Goal: Task Accomplishment & Management: Use online tool/utility

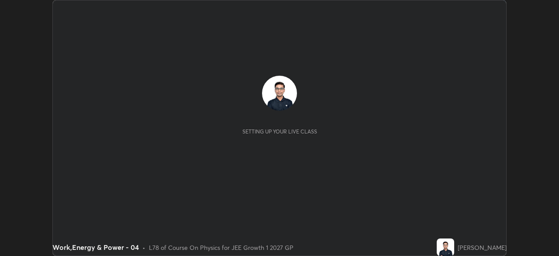
scroll to position [256, 559]
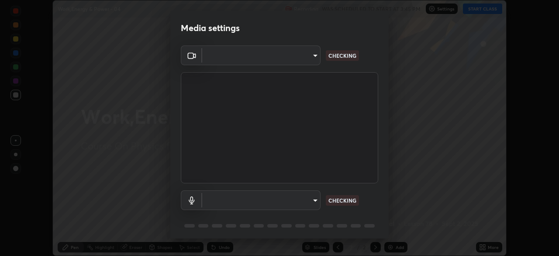
type input "1a0cd2fa9eaecc5464ce661d2c376d4f68bb2a1a8db1c3726163fcb70f995fb6"
click at [227, 203] on body "Erase all Work,Energy & Power - 04 Recording WAS SCHEDULED TO START AT 3:45 PM …" at bounding box center [279, 128] width 559 height 256
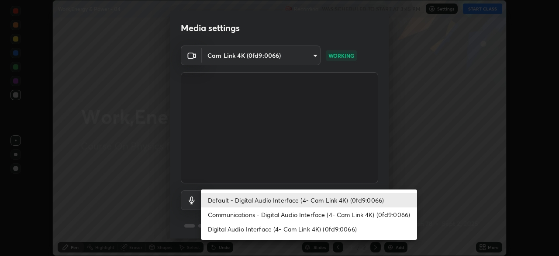
click at [216, 216] on li "Communications - Digital Audio Interface (4- Cam Link 4K) (0fd9:0066)" at bounding box center [309, 214] width 216 height 14
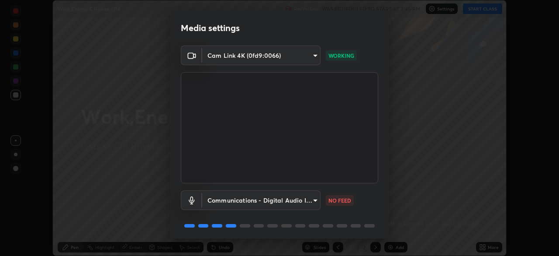
click at [217, 202] on body "Erase all Work,Energy & Power - 04 Recording WAS SCHEDULED TO START AT 3:45 PM …" at bounding box center [279, 128] width 559 height 256
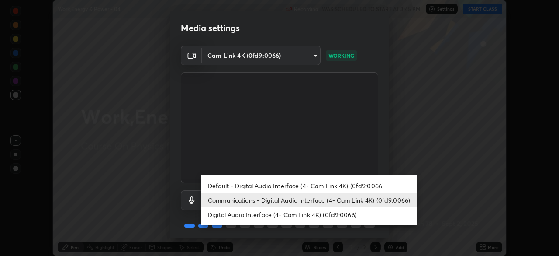
click at [219, 182] on li "Default - Digital Audio Interface (4- Cam Link 4K) (0fd9:0066)" at bounding box center [309, 185] width 216 height 14
type input "default"
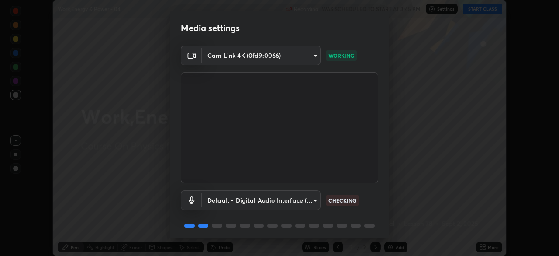
scroll to position [31, 0]
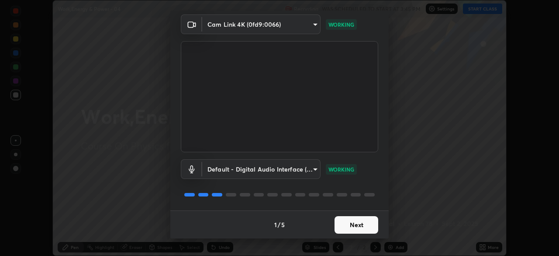
click at [366, 226] on button "Next" at bounding box center [357, 224] width 44 height 17
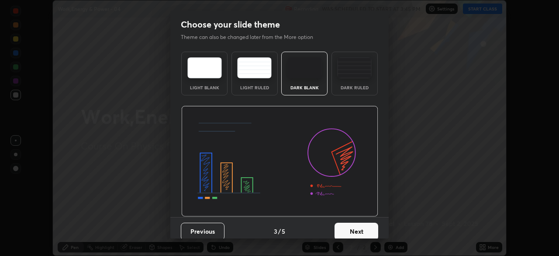
click at [368, 226] on button "Next" at bounding box center [357, 230] width 44 height 17
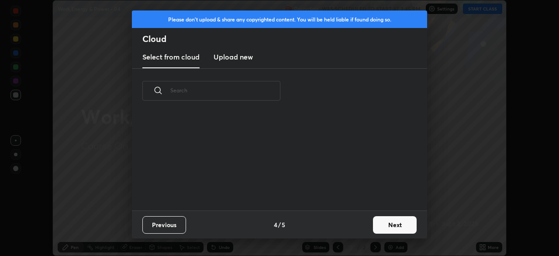
click at [369, 225] on div "Previous 4 / 5 Next" at bounding box center [279, 224] width 295 height 28
click at [393, 230] on button "Next" at bounding box center [395, 224] width 44 height 17
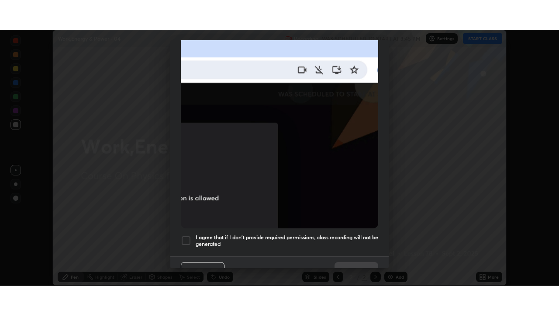
scroll to position [209, 0]
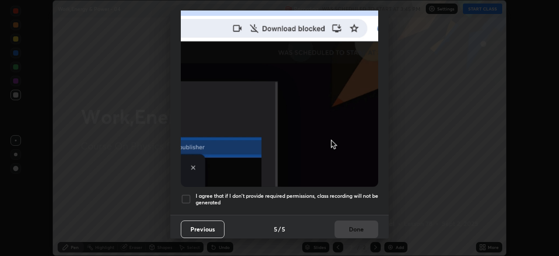
click at [298, 192] on h5 "I agree that if I don't provide required permissions, class recording will not …" at bounding box center [287, 199] width 183 height 14
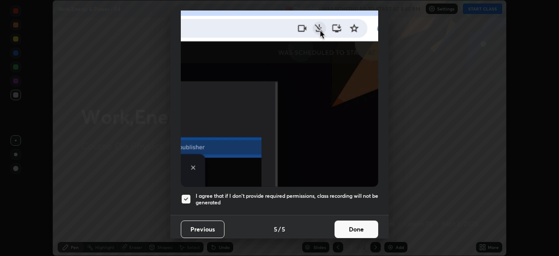
click at [368, 235] on div "Previous 5 / 5 Done" at bounding box center [279, 229] width 219 height 28
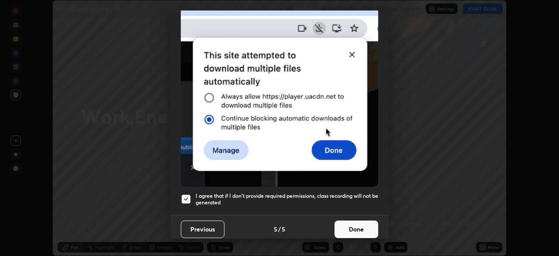
click at [351, 229] on button "Done" at bounding box center [357, 228] width 44 height 17
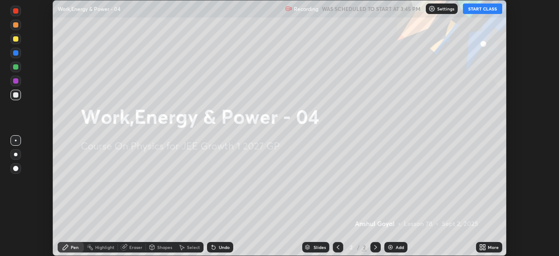
click at [489, 247] on div "More" at bounding box center [493, 247] width 11 height 4
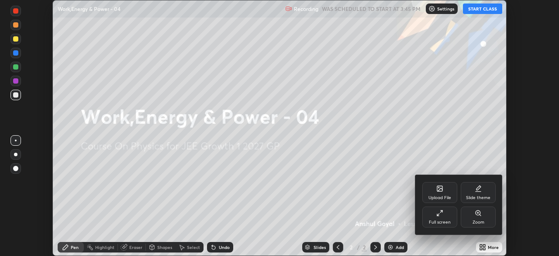
click at [451, 221] on div "Full screen" at bounding box center [440, 216] width 35 height 21
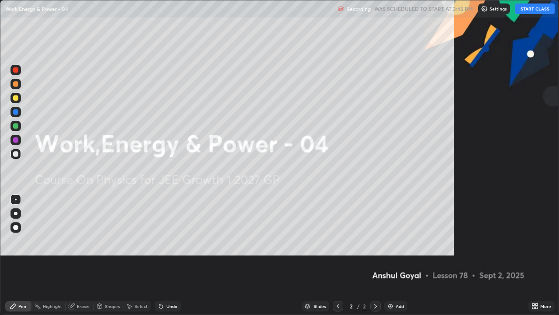
scroll to position [315, 559]
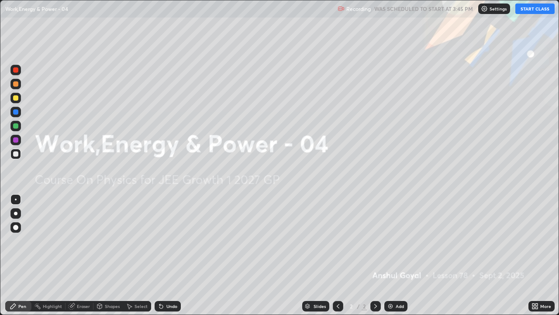
click at [531, 7] on button "START CLASS" at bounding box center [535, 8] width 39 height 10
click at [395, 255] on div "Add" at bounding box center [396, 306] width 23 height 10
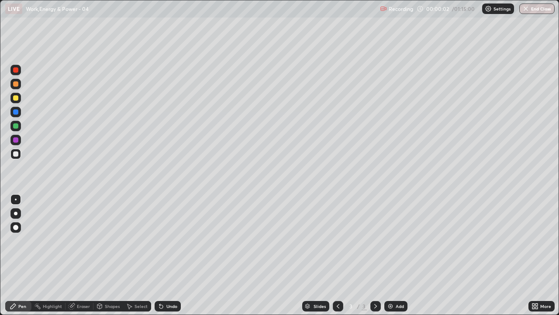
click at [84, 255] on div "Eraser" at bounding box center [83, 306] width 13 height 4
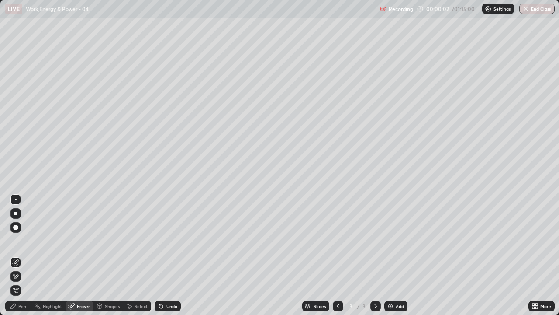
click at [17, 255] on icon at bounding box center [15, 276] width 7 height 7
click at [19, 255] on div "Pen" at bounding box center [22, 306] width 8 height 4
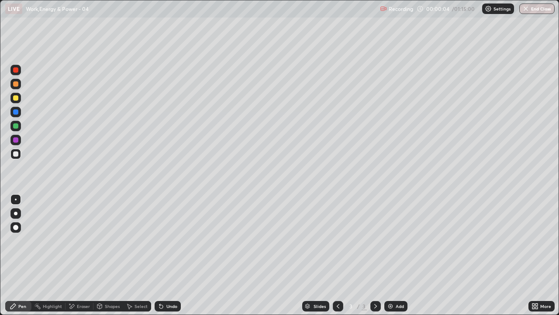
click at [16, 214] on div at bounding box center [15, 213] width 3 height 3
click at [14, 97] on div at bounding box center [15, 97] width 5 height 5
click at [394, 255] on div "Add" at bounding box center [396, 306] width 23 height 10
click at [391, 255] on img at bounding box center [390, 305] width 7 height 7
click at [78, 255] on div "Eraser" at bounding box center [80, 306] width 28 height 10
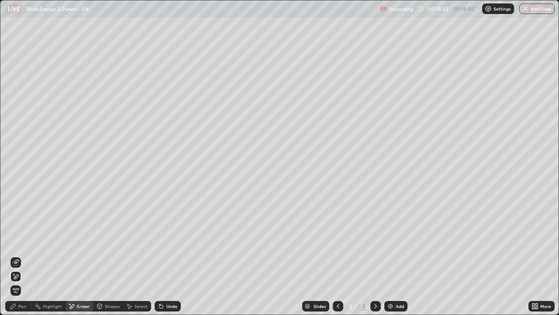
click at [30, 255] on div "Pen" at bounding box center [18, 306] width 26 height 10
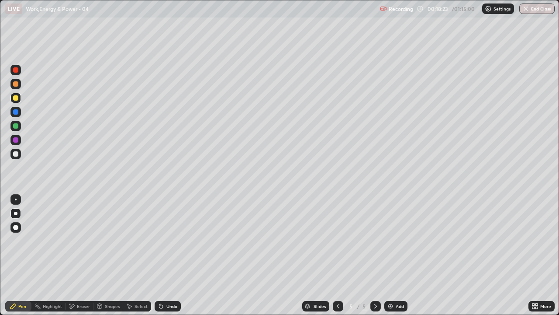
click at [24, 255] on div "Pen" at bounding box center [22, 306] width 8 height 4
click at [17, 154] on div at bounding box center [15, 153] width 5 height 5
click at [78, 255] on div "Eraser" at bounding box center [80, 306] width 28 height 10
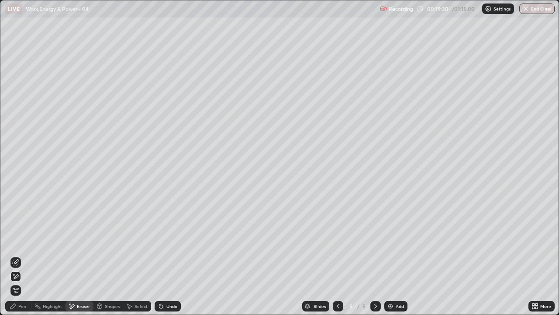
click at [17, 255] on div "Pen" at bounding box center [18, 306] width 26 height 10
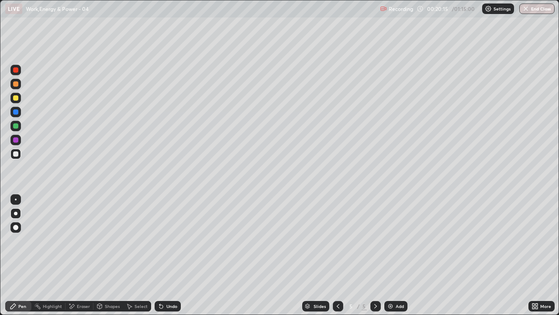
click at [55, 255] on div "Highlight" at bounding box center [52, 306] width 19 height 4
click at [86, 255] on div "Eraser" at bounding box center [83, 306] width 13 height 4
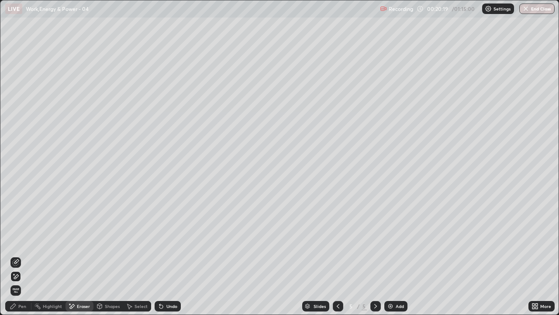
click at [23, 255] on div "Pen" at bounding box center [22, 306] width 8 height 4
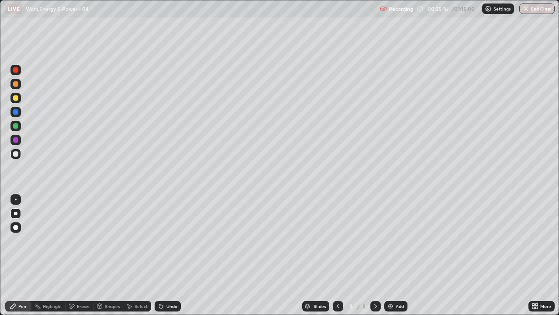
click at [16, 99] on div at bounding box center [15, 97] width 5 height 5
click at [14, 140] on div at bounding box center [15, 139] width 5 height 5
click at [387, 255] on img at bounding box center [390, 305] width 7 height 7
click at [16, 101] on div at bounding box center [15, 98] width 10 height 10
click at [337, 255] on icon at bounding box center [338, 305] width 7 height 7
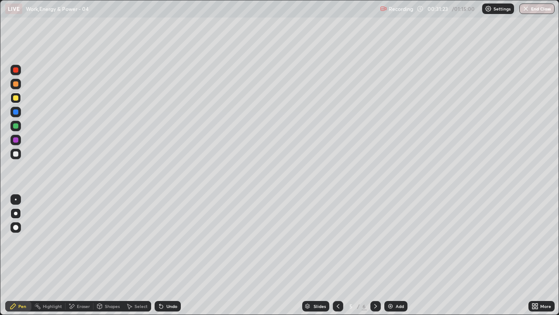
click at [371, 255] on div at bounding box center [376, 306] width 10 height 10
click at [168, 255] on div "Undo" at bounding box center [171, 306] width 11 height 4
click at [390, 255] on img at bounding box center [390, 305] width 7 height 7
click at [78, 255] on div "Eraser" at bounding box center [83, 306] width 13 height 4
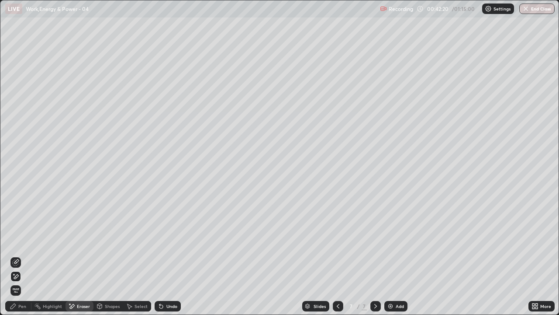
click at [18, 255] on div "Pen" at bounding box center [18, 306] width 26 height 10
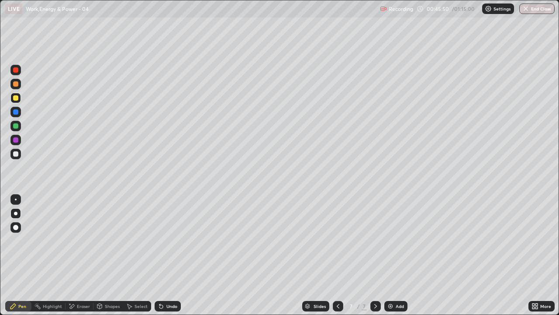
click at [395, 255] on div "Add" at bounding box center [396, 306] width 23 height 10
click at [337, 255] on icon at bounding box center [338, 305] width 7 height 7
click at [375, 255] on icon at bounding box center [375, 305] width 7 height 7
click at [385, 255] on div "Add" at bounding box center [396, 306] width 23 height 10
click at [15, 155] on div at bounding box center [15, 153] width 5 height 5
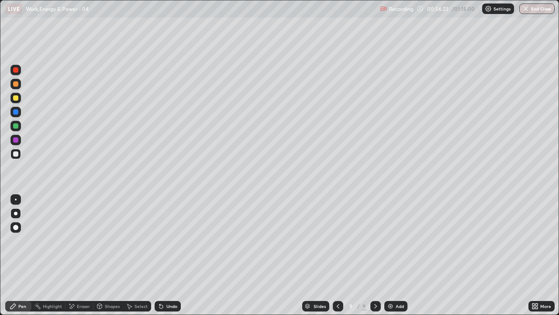
click at [79, 255] on div "Eraser" at bounding box center [83, 306] width 13 height 4
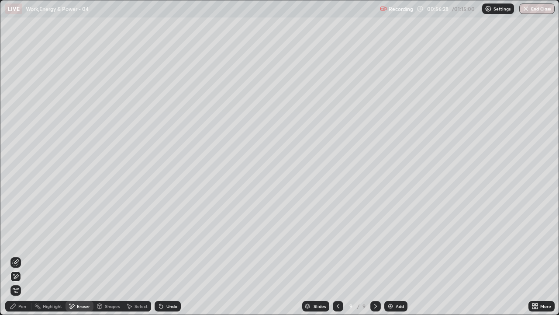
click at [14, 255] on div "Pen" at bounding box center [18, 306] width 26 height 10
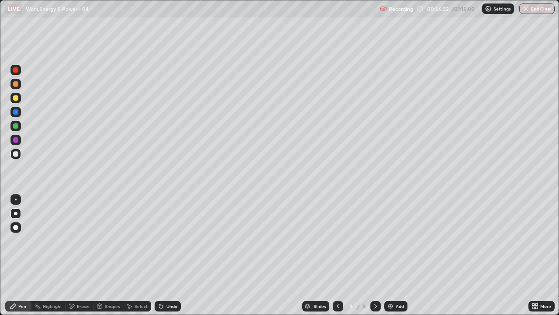
click at [166, 255] on div "Undo" at bounding box center [171, 306] width 11 height 4
click at [20, 98] on div at bounding box center [15, 98] width 10 height 10
click at [15, 156] on div at bounding box center [15, 153] width 5 height 5
click at [77, 255] on div "Eraser" at bounding box center [80, 306] width 28 height 10
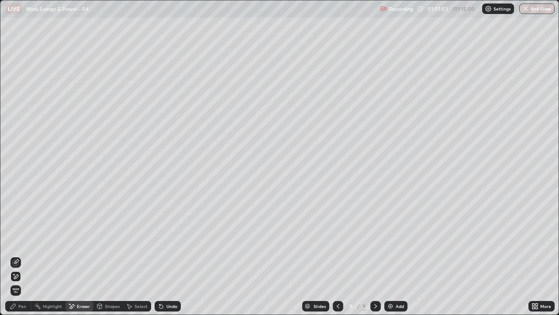
click at [20, 255] on div "Pen" at bounding box center [22, 306] width 8 height 4
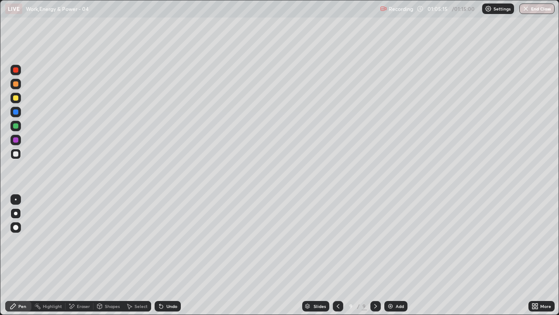
click at [394, 255] on div "Add" at bounding box center [396, 306] width 23 height 10
click at [16, 97] on div at bounding box center [15, 97] width 5 height 5
click at [531, 9] on button "End Class" at bounding box center [537, 8] width 35 height 10
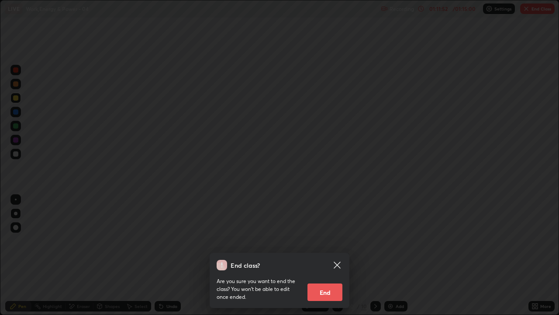
click at [313, 255] on button "End" at bounding box center [325, 291] width 35 height 17
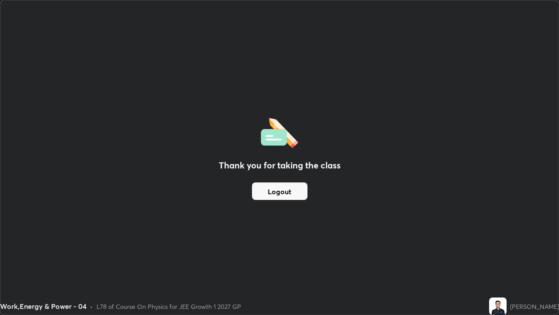
click at [274, 188] on button "Logout" at bounding box center [279, 190] width 55 height 17
